Goal: Task Accomplishment & Management: Use online tool/utility

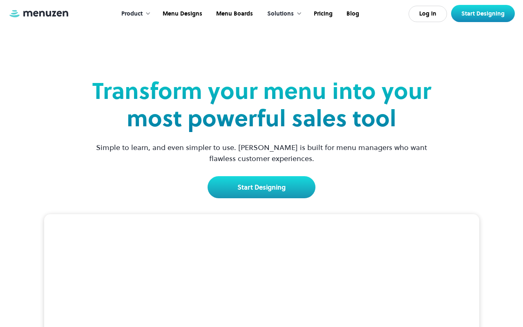
click at [39, 16] on link at bounding box center [38, 13] width 61 height 9
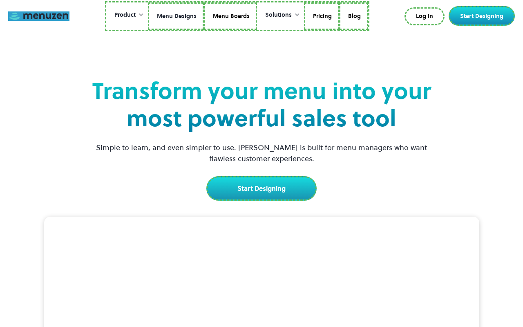
click at [176, 16] on link "Menu Designs" at bounding box center [176, 16] width 56 height 28
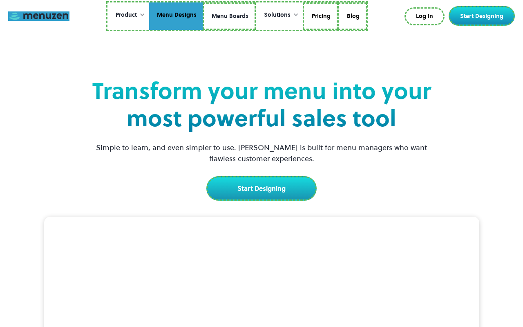
click at [229, 16] on link "Menu Boards" at bounding box center [229, 16] width 53 height 28
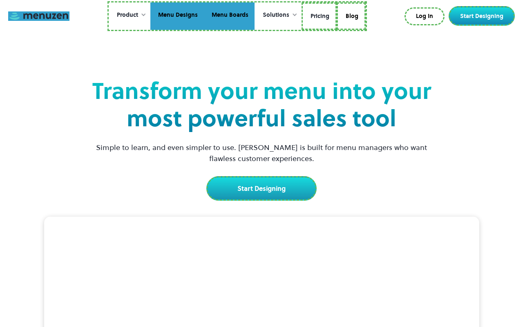
click at [318, 16] on link "Pricing" at bounding box center [319, 16] width 35 height 28
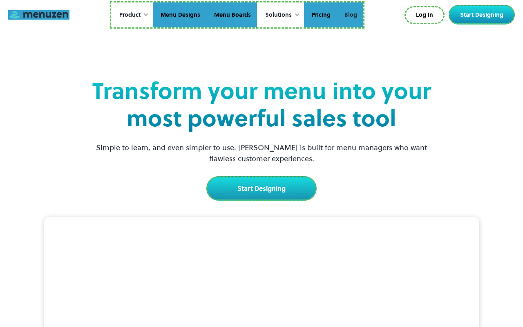
click at [350, 15] on link "Blog" at bounding box center [350, 14] width 27 height 25
click at [426, 15] on link "Log In" at bounding box center [425, 15] width 38 height 16
click at [483, 15] on link "Start Designing" at bounding box center [482, 15] width 66 height 20
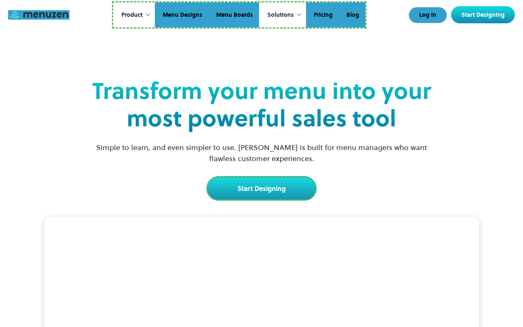
click at [261, 187] on link "Start Designing" at bounding box center [261, 188] width 110 height 25
